Goal: Find specific page/section: Find specific page/section

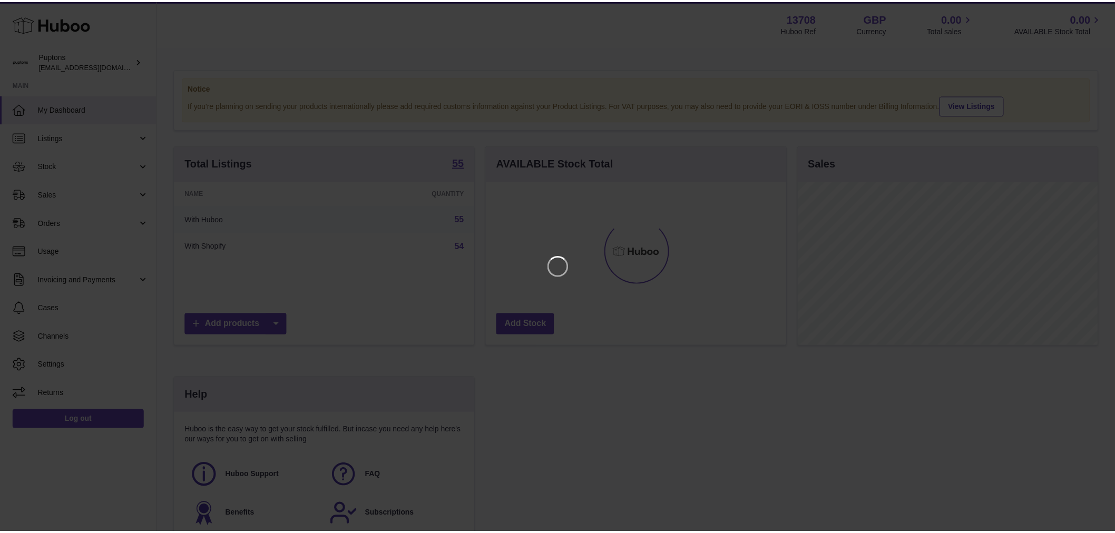
scroll to position [164, 303]
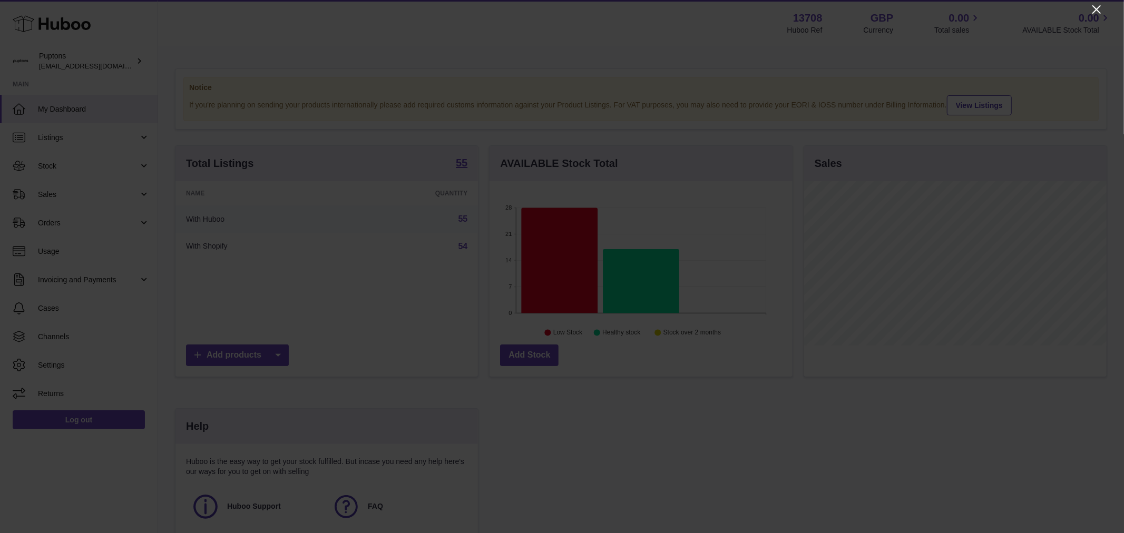
click at [1094, 13] on icon "Close" at bounding box center [1097, 9] width 13 height 13
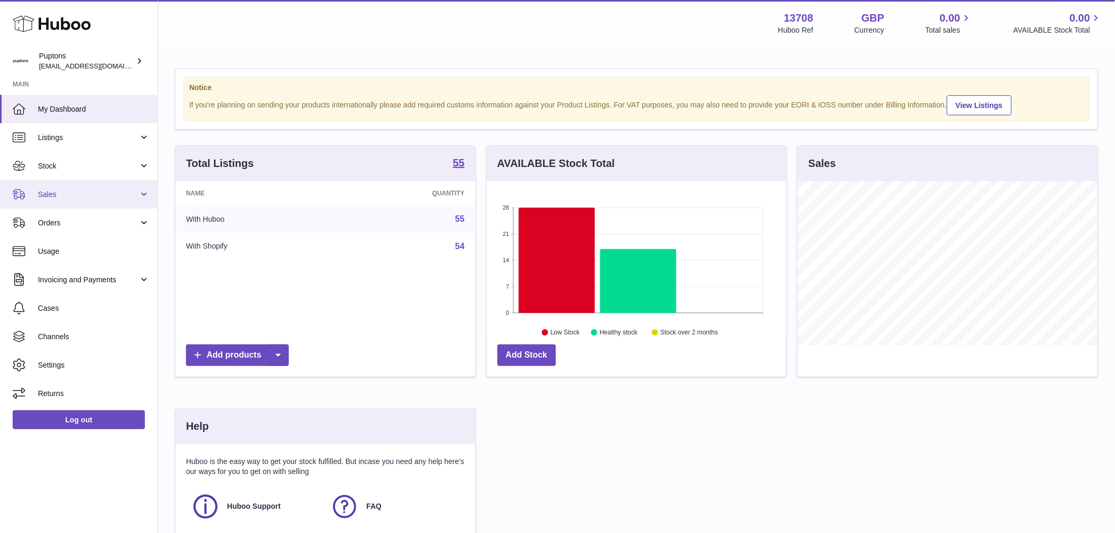
click at [88, 197] on span "Sales" at bounding box center [88, 195] width 101 height 10
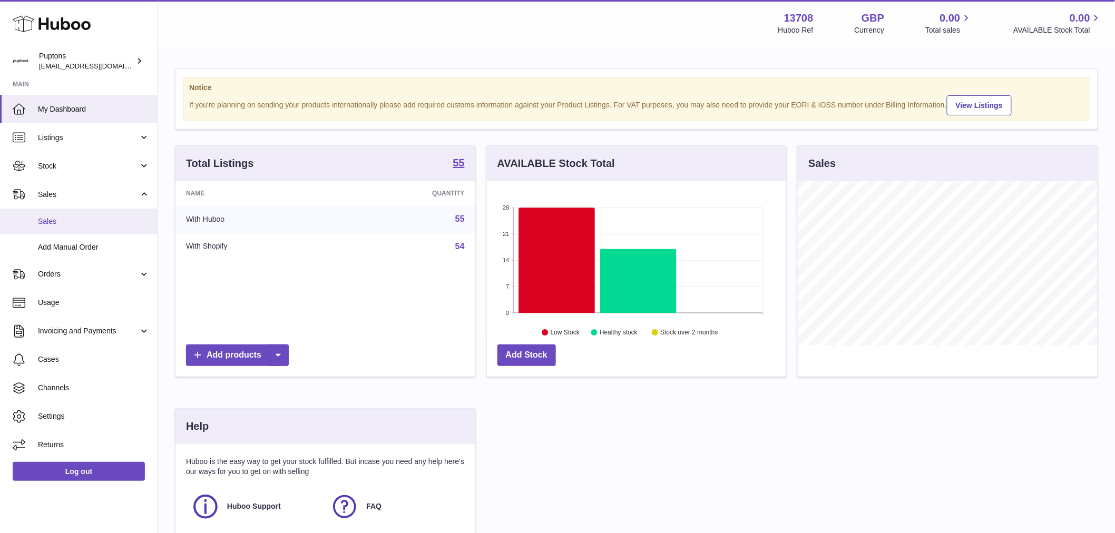
click at [83, 225] on span "Sales" at bounding box center [94, 222] width 112 height 10
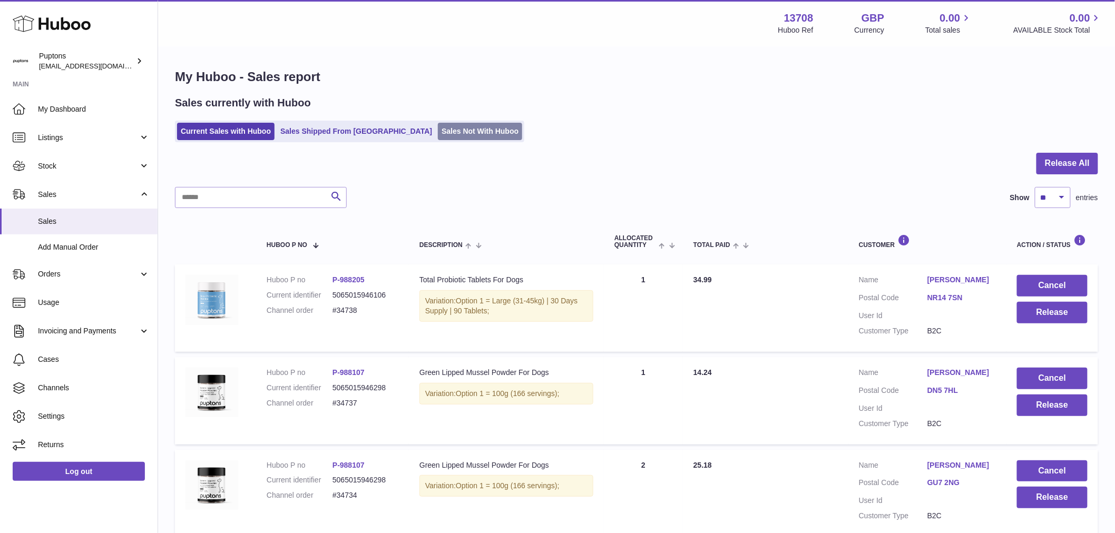
click at [438, 131] on link "Sales Not With Huboo" at bounding box center [480, 131] width 84 height 17
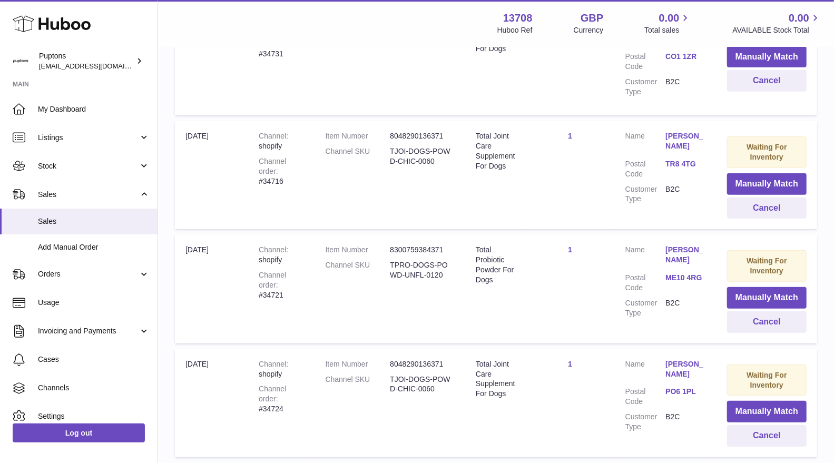
scroll to position [99, 0]
